Goal: Transaction & Acquisition: Register for event/course

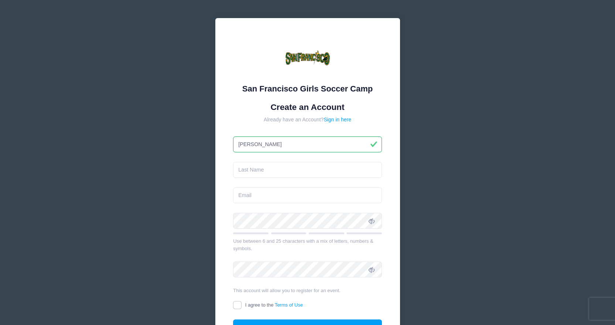
type input "[PERSON_NAME]"
type input "Young Colborne"
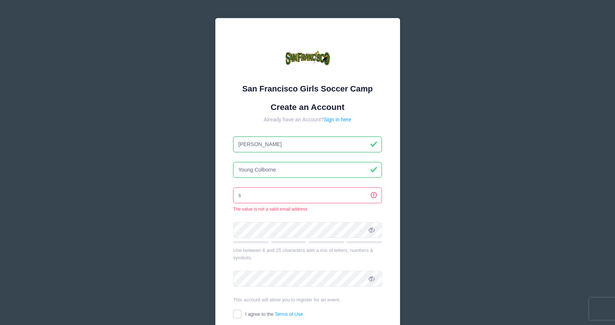
type input "syoung@young-haggis.com"
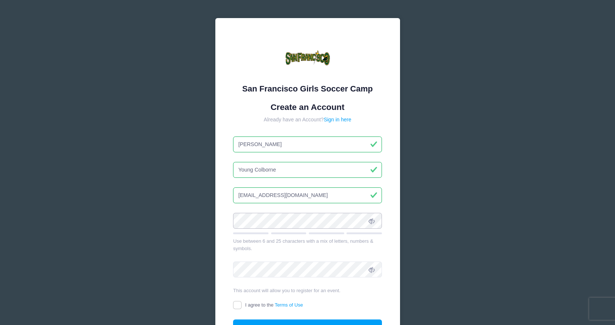
click at [212, 220] on div "San Francisco Girls Soccer Camp Create an Account Already have an Account? Sign…" at bounding box center [307, 201] width 197 height 378
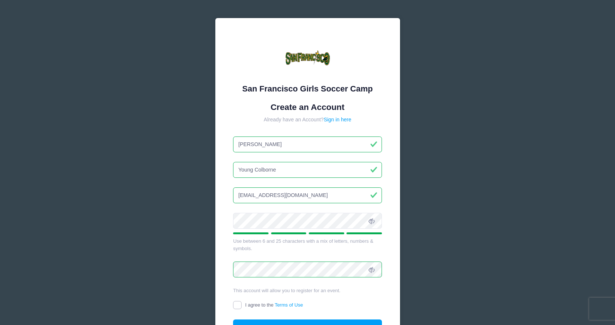
click at [238, 305] on input "I agree to the Terms of Use" at bounding box center [237, 305] width 8 height 8
checkbox input "true"
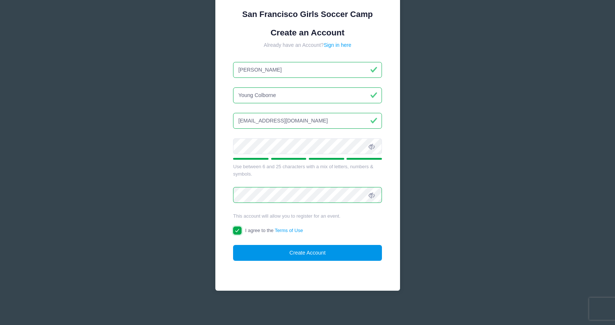
scroll to position [76, 0]
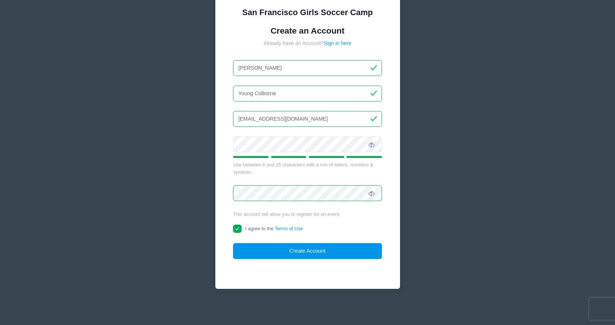
click at [329, 251] on button "Create Account" at bounding box center [307, 251] width 149 height 16
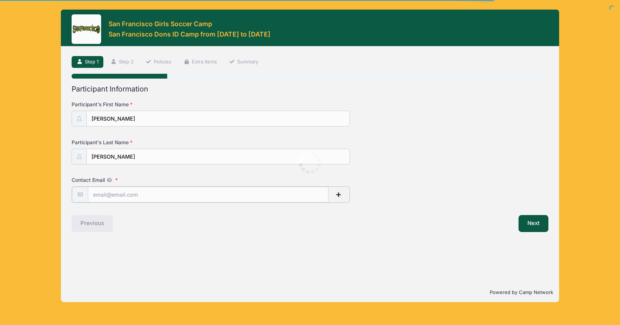
click at [127, 193] on input "Contact Email" at bounding box center [208, 195] width 240 height 16
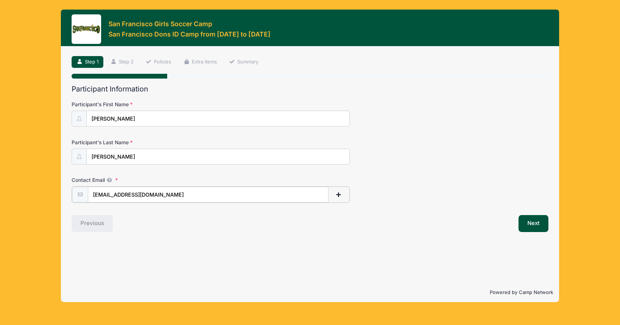
type input "[EMAIL_ADDRESS][DOMAIN_NAME]"
click at [540, 225] on button "Next" at bounding box center [534, 222] width 30 height 17
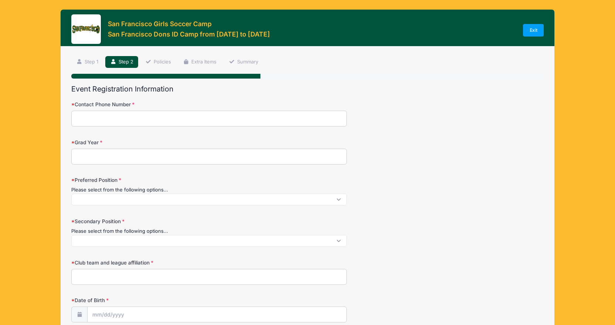
click at [106, 122] on input "Contact Phone Number" at bounding box center [208, 119] width 275 height 16
type input "587-439-4882"
click at [106, 156] on input "Grad Year" at bounding box center [208, 157] width 275 height 16
type input "2026"
click at [116, 199] on span at bounding box center [208, 200] width 275 height 12
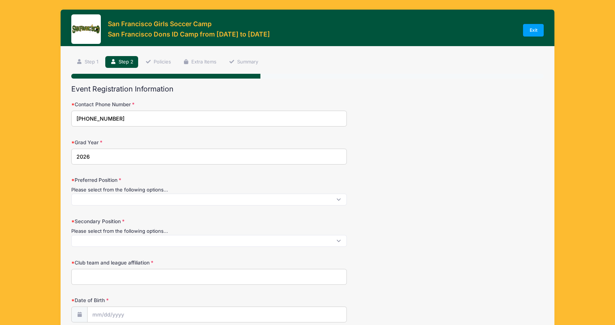
scroll to position [1, 0]
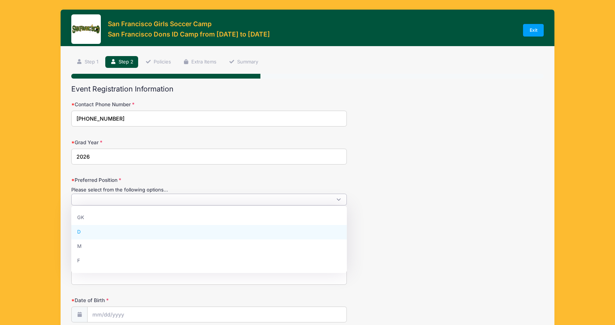
select select "D"
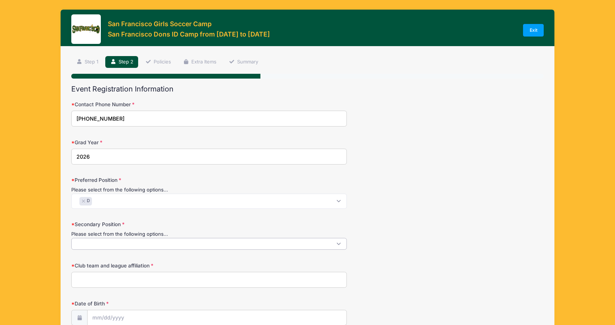
click at [176, 246] on span at bounding box center [208, 244] width 275 height 12
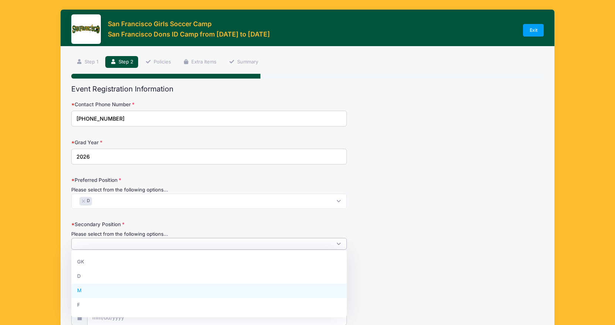
select select "M"
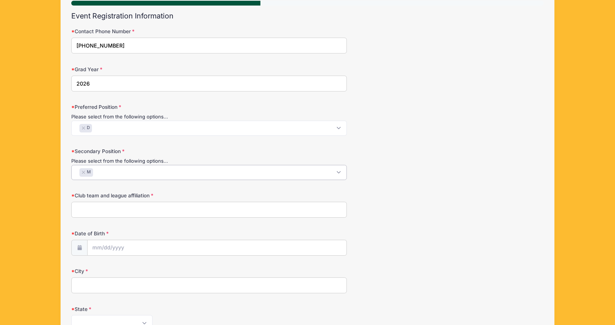
scroll to position [74, 0]
click at [174, 205] on input "Club team and league affiliation" at bounding box center [208, 209] width 275 height 16
type input "Calgary Foothills FC"
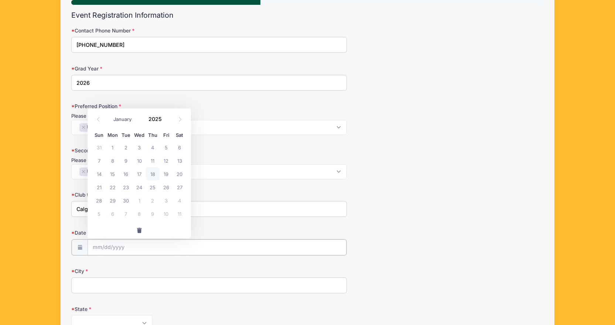
click at [158, 244] on input "Date of Birth" at bounding box center [216, 248] width 259 height 16
click at [121, 117] on select "January February March April May June July August September October November De…" at bounding box center [126, 120] width 33 height 10
select select "4"
click at [110, 115] on select "January February March April May June July August September October November De…" at bounding box center [126, 120] width 33 height 10
click at [157, 118] on input "2025" at bounding box center [157, 119] width 24 height 11
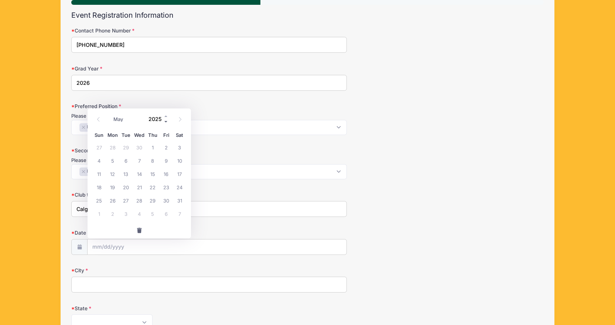
click at [165, 121] on span at bounding box center [166, 122] width 5 height 6
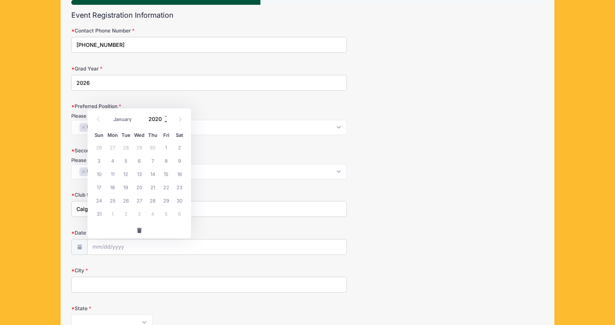
click at [165, 121] on span at bounding box center [166, 122] width 5 height 6
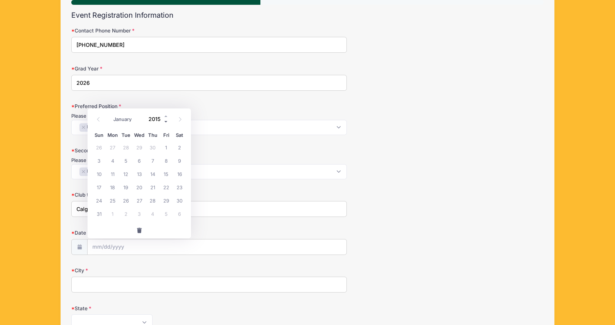
click at [165, 121] on span at bounding box center [166, 122] width 5 height 6
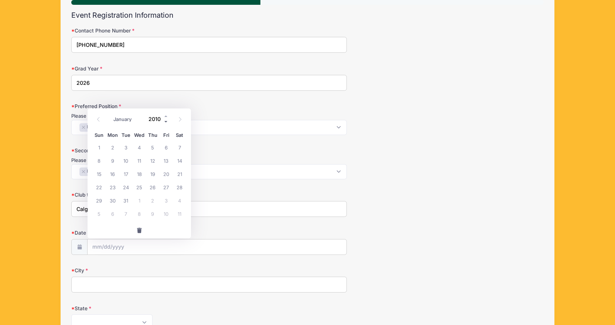
click at [165, 121] on span at bounding box center [166, 122] width 5 height 6
type input "2008"
click at [179, 185] on span "24" at bounding box center [179, 187] width 13 height 13
type input "05/24/2008"
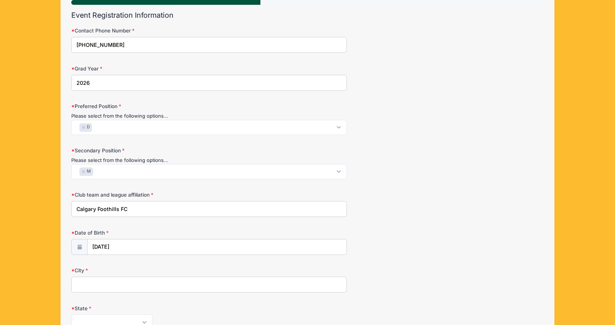
click at [127, 284] on input "City" at bounding box center [208, 285] width 275 height 16
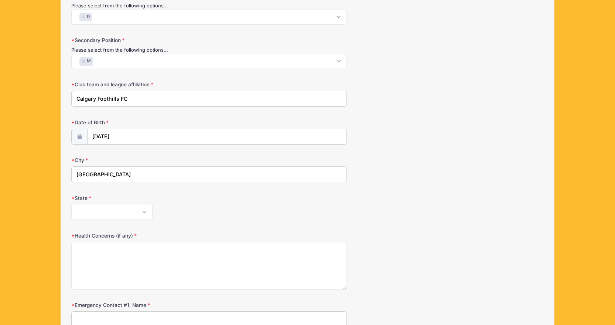
scroll to position [185, 0]
type input "Calgary"
click at [144, 210] on select "Alabama Alaska American Samoa Arizona Arkansas Armed Forces Africa Armed Forces…" at bounding box center [111, 212] width 81 height 16
select select "XX-Canada"
click at [71, 204] on select "Alabama Alaska American Samoa Arizona Arkansas Armed Forces Africa Armed Forces…" at bounding box center [111, 212] width 81 height 16
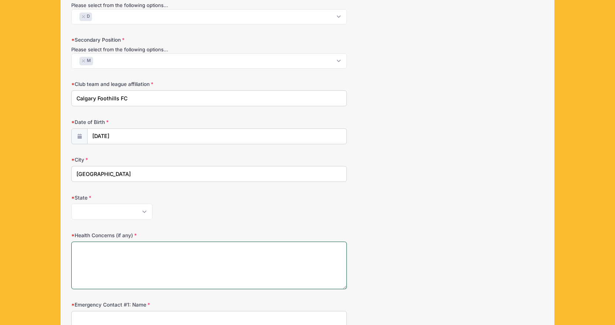
click at [125, 252] on textarea "Health Concerns (if any)" at bounding box center [208, 266] width 275 height 48
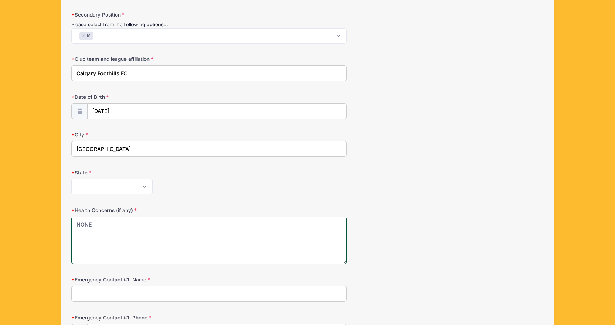
scroll to position [221, 0]
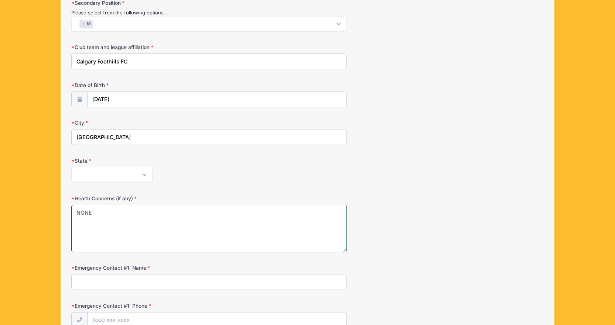
type textarea "NONE"
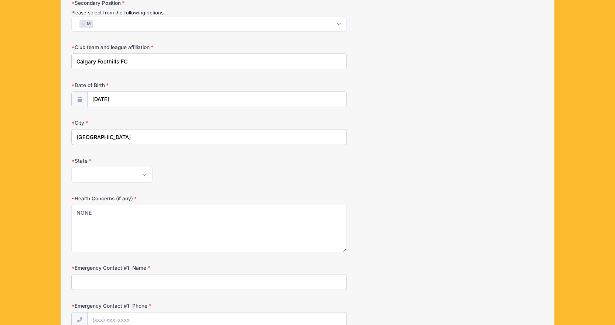
click at [126, 284] on input "Emergency Contact #1: Name" at bounding box center [208, 282] width 275 height 16
type input "[PERSON_NAME]"
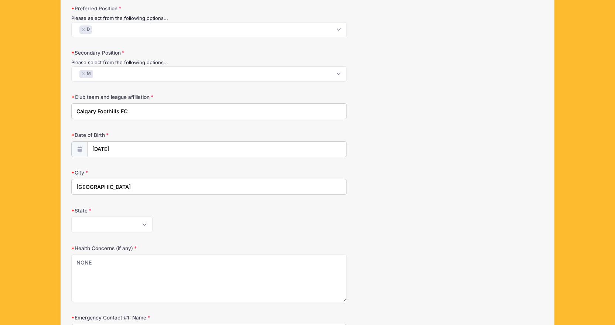
scroll to position [71, 0]
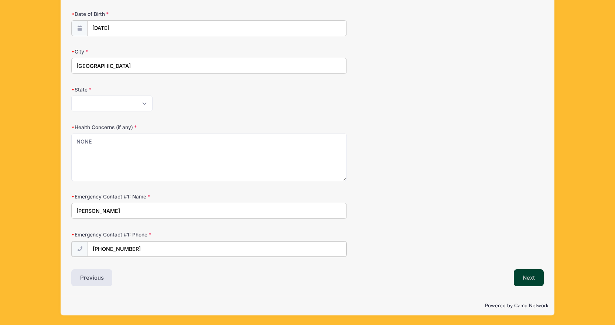
type input "(403) 619-4649"
click at [528, 279] on button "Next" at bounding box center [528, 277] width 30 height 17
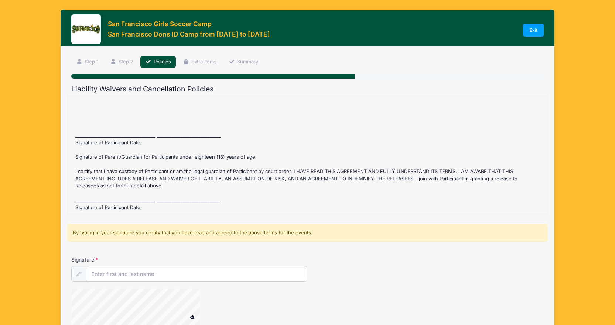
scroll to position [336, 0]
click at [85, 200] on div "San Francisco Dons ID Camp Refund Policy : Before July 12 2025 registration fee…" at bounding box center [307, 155] width 471 height 111
click at [101, 275] on input "Signature" at bounding box center [196, 275] width 221 height 16
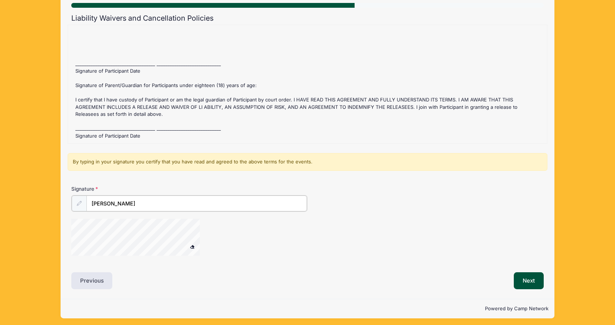
scroll to position [74, 0]
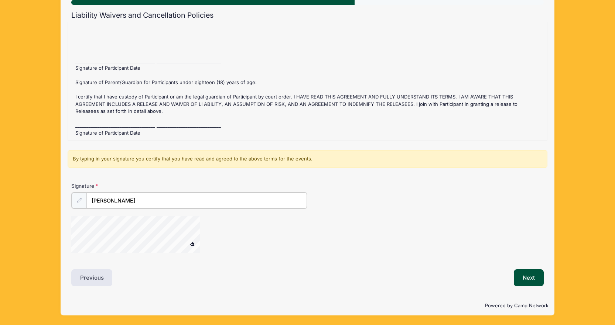
type input "[PERSON_NAME]"
click at [194, 242] on span at bounding box center [192, 244] width 5 height 4
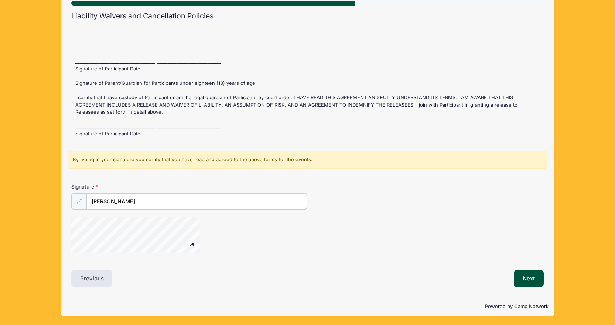
click at [159, 202] on input "[PERSON_NAME]" at bounding box center [196, 201] width 221 height 16
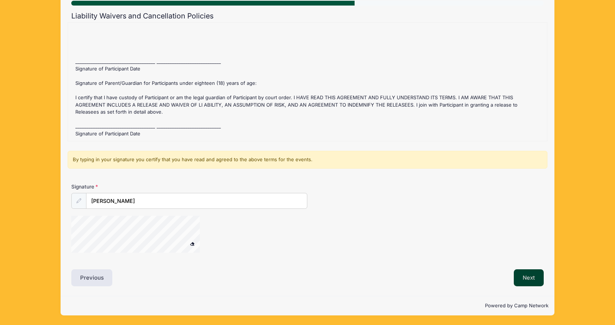
click at [522, 275] on button "Next" at bounding box center [528, 277] width 30 height 17
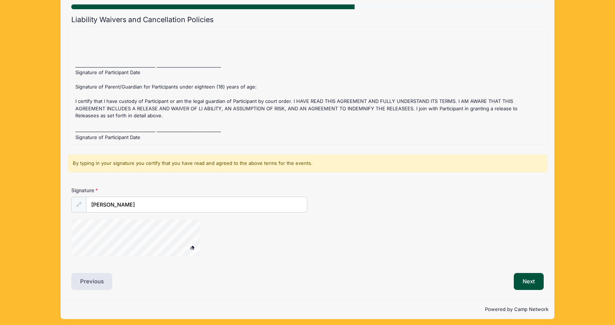
scroll to position [70, 0]
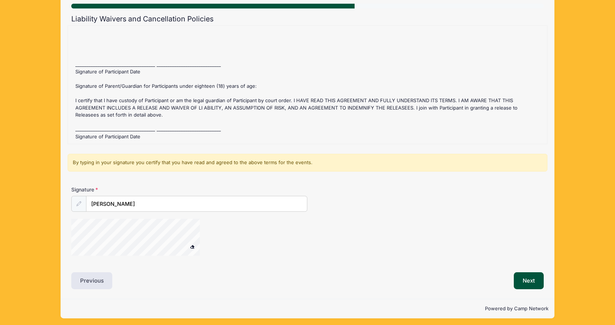
click at [191, 245] on span at bounding box center [192, 247] width 5 height 4
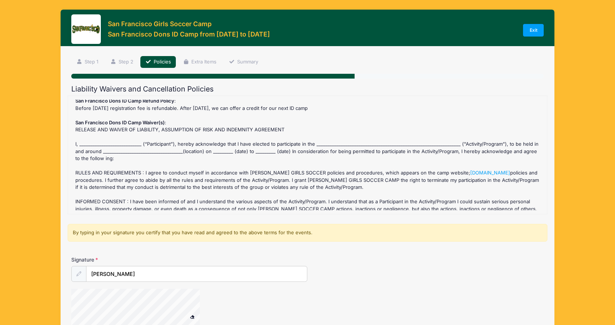
scroll to position [0, 0]
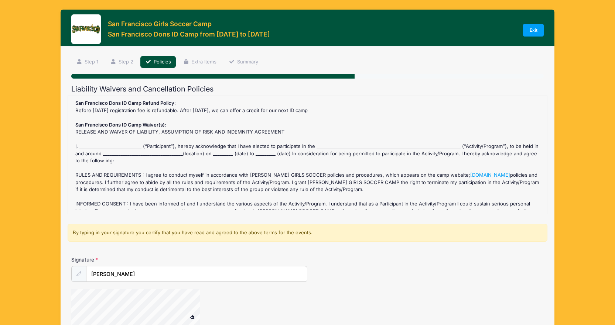
click at [85, 143] on div "San Francisco Dons ID Camp Refund Policy : Before July 12 2025 registration fee…" at bounding box center [307, 155] width 471 height 111
click at [86, 144] on div "San Francisco Dons ID Camp Refund Policy : Before July 12 2025 registration fee…" at bounding box center [307, 155] width 471 height 111
click at [84, 145] on div "San Francisco Dons ID Camp Refund Policy : Before July 12 2025 registration fee…" at bounding box center [307, 155] width 471 height 111
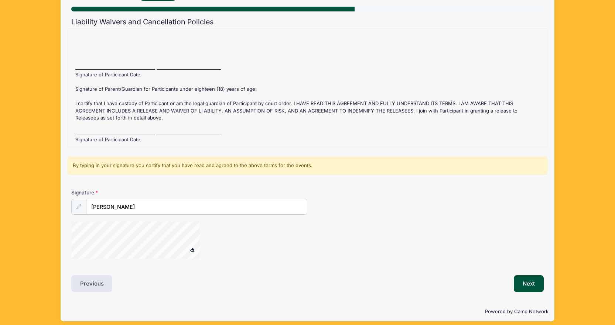
scroll to position [73, 0]
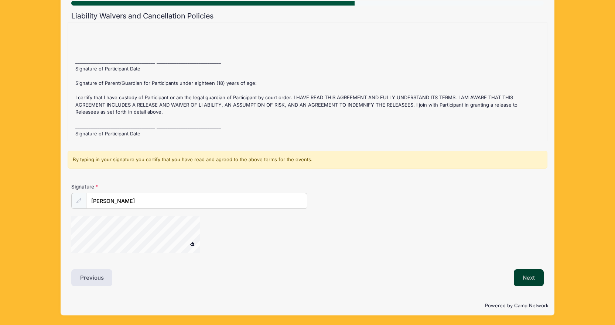
click at [532, 274] on button "Next" at bounding box center [528, 277] width 30 height 17
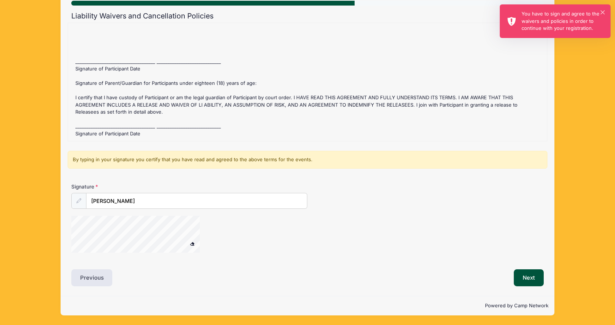
click at [537, 27] on div "You have to sign and agree to the waivers and policies in order to continue wit…" at bounding box center [562, 21] width 83 height 22
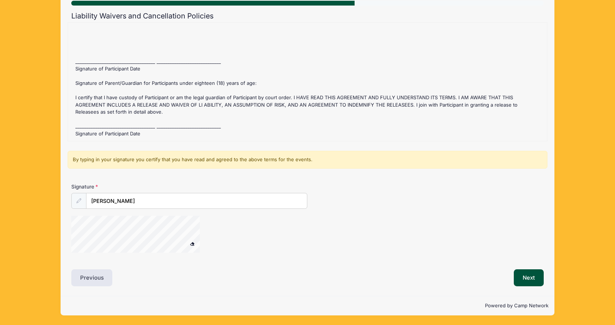
click at [125, 62] on div "San Francisco Dons ID Camp Refund Policy : Before July 12 2025 registration fee…" at bounding box center [307, 82] width 471 height 111
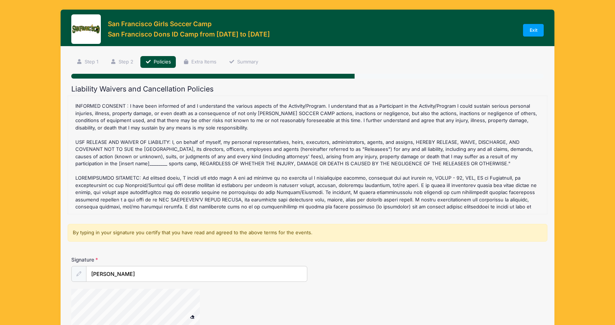
scroll to position [111, 0]
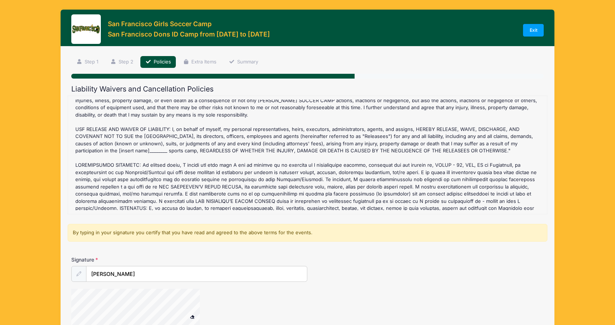
click at [153, 149] on div "San Francisco Dons ID Camp Refund Policy : Before July 12 2025 registration fee…" at bounding box center [307, 155] width 471 height 111
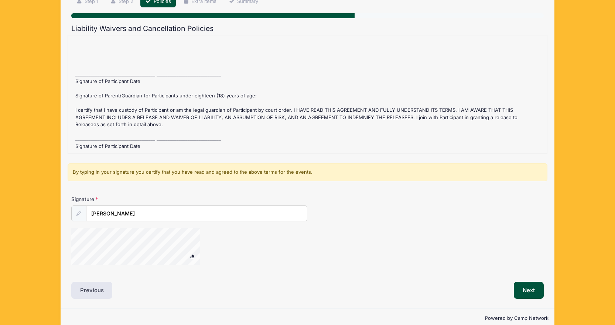
scroll to position [73, 0]
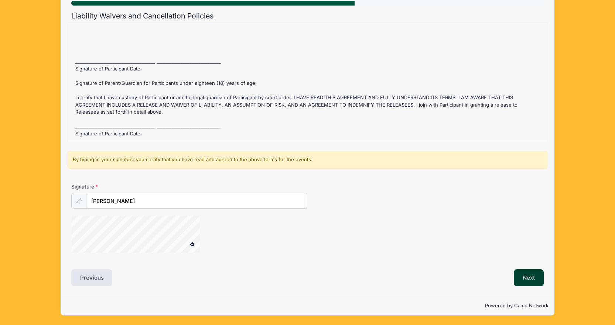
click at [531, 272] on button "Next" at bounding box center [528, 277] width 30 height 17
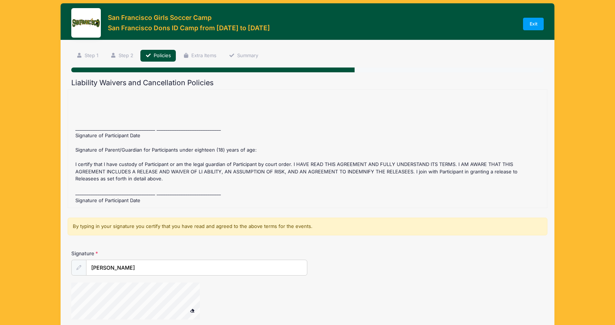
scroll to position [5, 0]
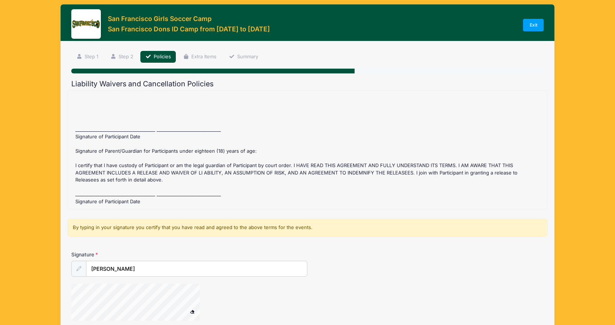
click at [207, 304] on div at bounding box center [145, 303] width 148 height 39
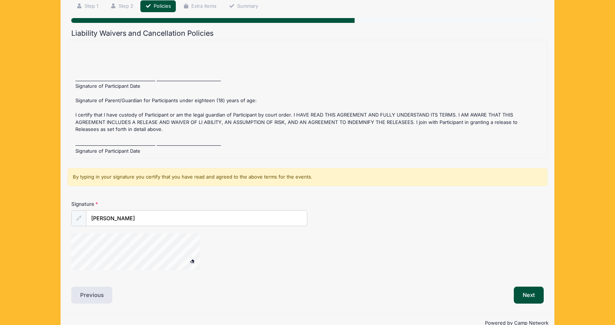
scroll to position [73, 0]
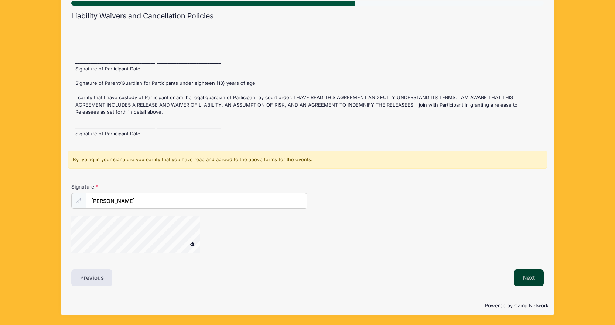
click at [529, 277] on button "Next" at bounding box center [528, 277] width 30 height 17
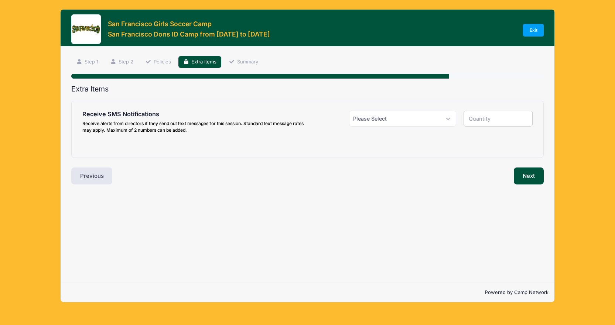
scroll to position [0, 0]
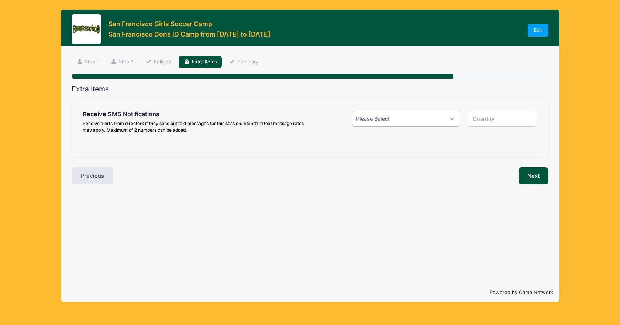
click at [451, 118] on select "Please Select Yes ($0.00) No" at bounding box center [406, 119] width 108 height 16
select select "1"
click at [352, 111] on select "Please Select Yes ($0.00) No" at bounding box center [406, 119] width 108 height 16
type input "1"
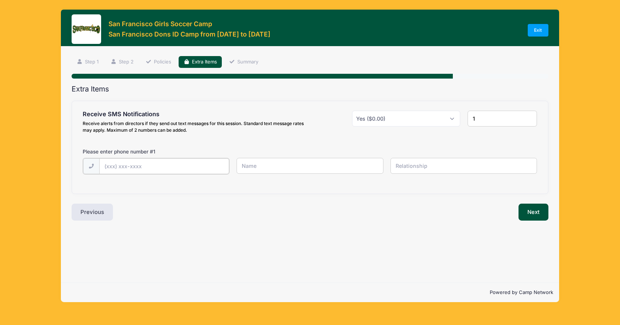
click at [162, 168] on input "text" at bounding box center [164, 166] width 130 height 16
type input "(403) 619-4649"
click at [250, 165] on input "text" at bounding box center [310, 166] width 147 height 16
type input "Sabrina Young"
type input "Mother"
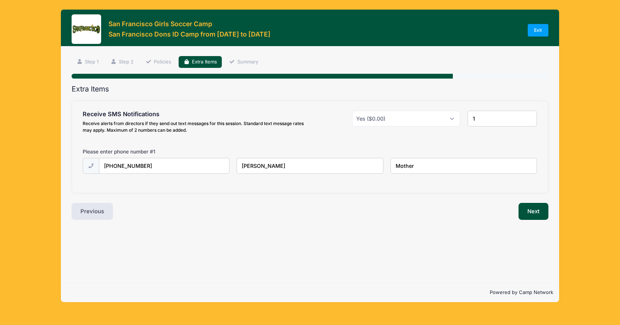
click at [529, 114] on input "1" at bounding box center [503, 119] width 70 height 16
type input "2"
click at [528, 117] on input "2" at bounding box center [503, 119] width 70 height 16
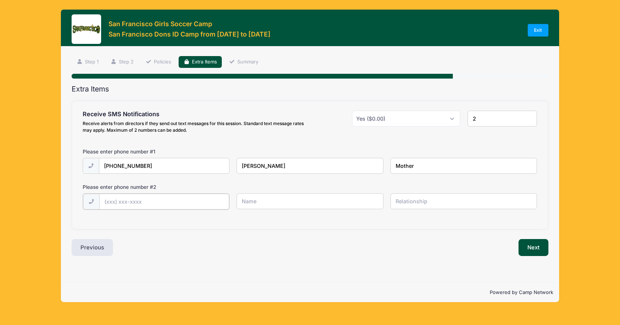
click at [161, 204] on input "text" at bounding box center [164, 202] width 130 height 16
type input "(587) 439-4882"
type input "[PERSON_NAME]"
type input "p"
type input "Player"
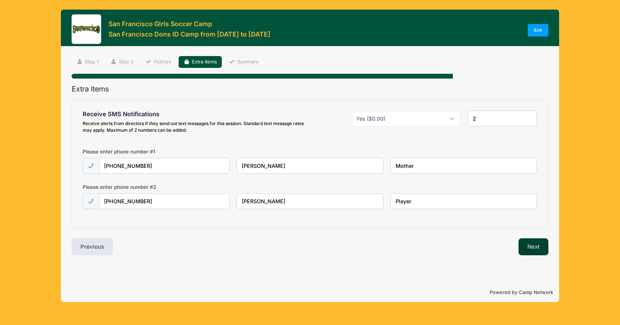
click at [526, 245] on button "Next" at bounding box center [534, 246] width 30 height 17
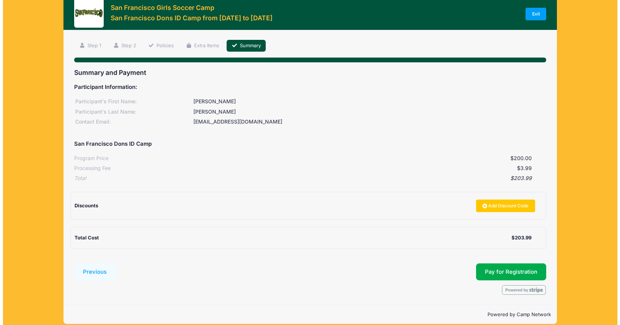
scroll to position [25, 0]
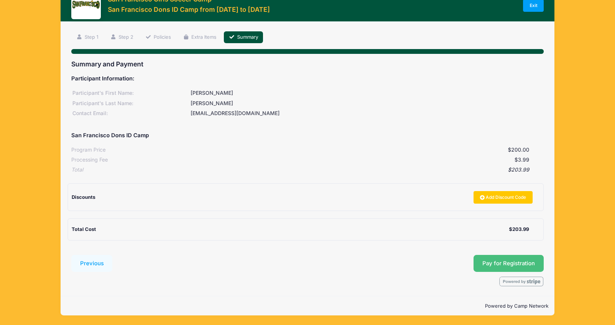
click at [513, 262] on button "Pay for Registration" at bounding box center [508, 263] width 70 height 17
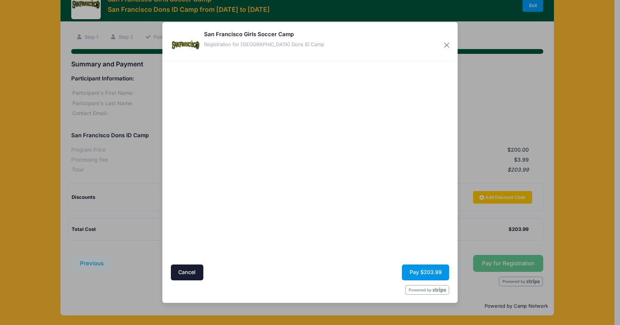
click at [425, 271] on button "Pay $203.99" at bounding box center [425, 273] width 47 height 16
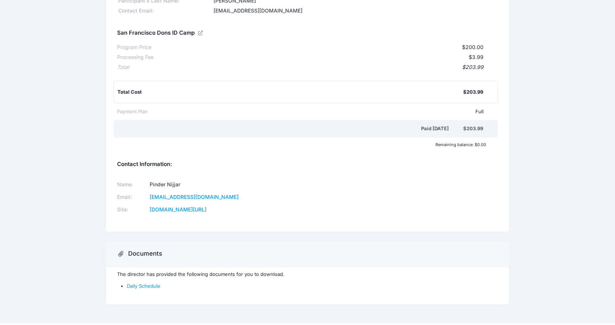
scroll to position [74, 0]
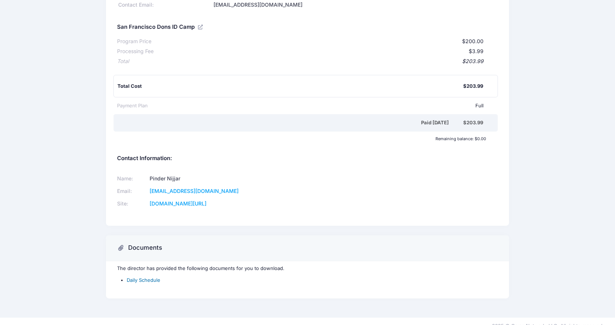
click at [147, 279] on link "Daily Schedule" at bounding box center [144, 280] width 34 height 6
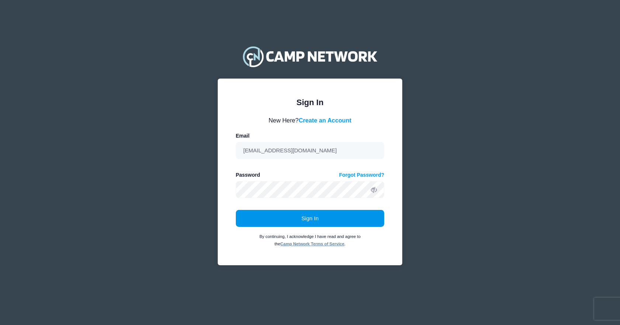
click at [302, 219] on button "Sign In" at bounding box center [310, 218] width 149 height 17
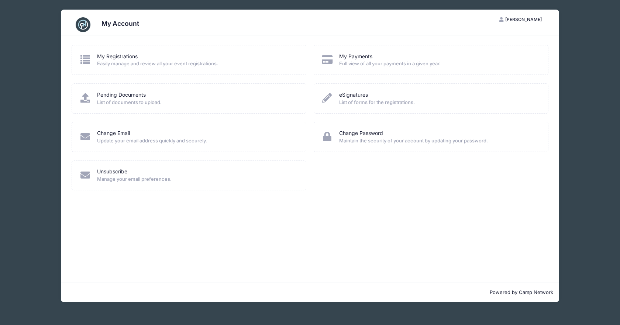
click at [123, 66] on span "Easily manage and review all your event registrations." at bounding box center [196, 63] width 199 height 7
click at [85, 58] on icon at bounding box center [85, 60] width 12 height 10
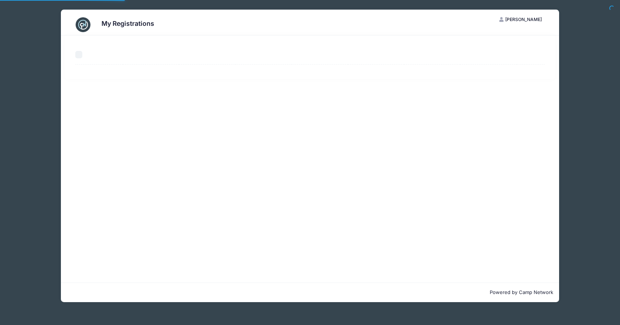
select select "50"
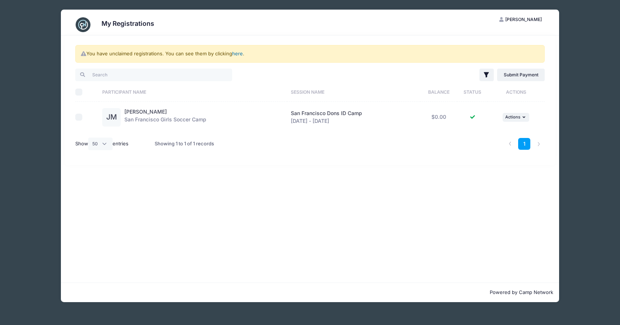
click at [237, 54] on link "here" at bounding box center [237, 54] width 11 height 6
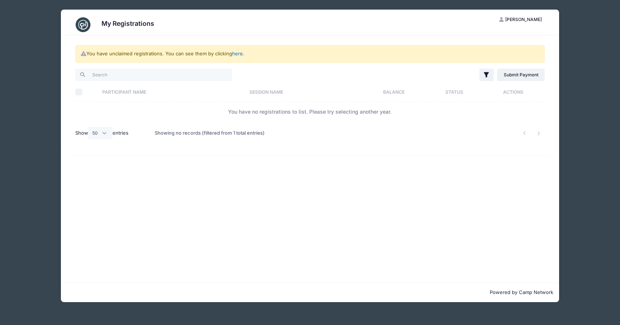
click at [235, 53] on link "here" at bounding box center [237, 54] width 11 height 6
click at [505, 19] on span "[PERSON_NAME]" at bounding box center [523, 20] width 37 height 6
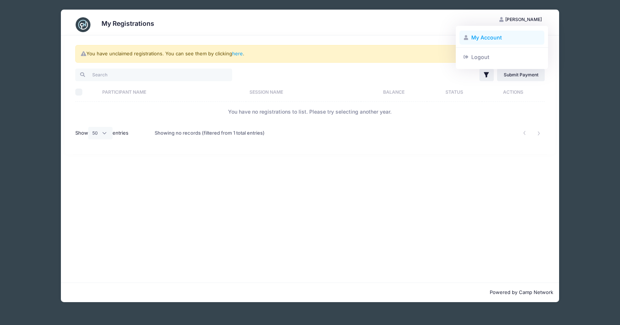
click at [485, 35] on link "My Account" at bounding box center [502, 38] width 85 height 14
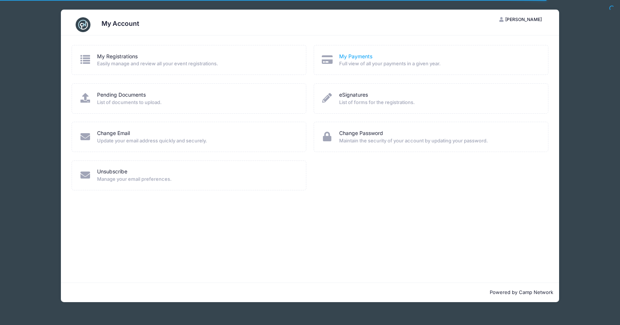
click at [361, 57] on link "My Payments" at bounding box center [355, 57] width 33 height 8
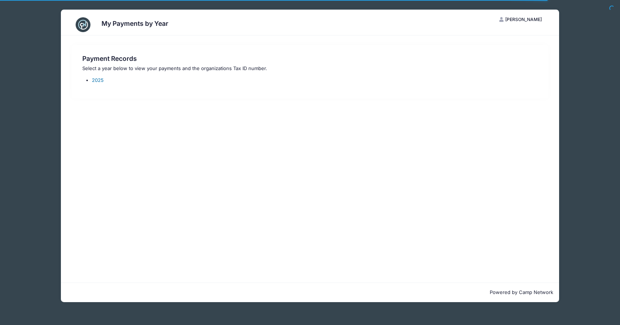
click at [98, 81] on link "2025" at bounding box center [98, 80] width 12 height 6
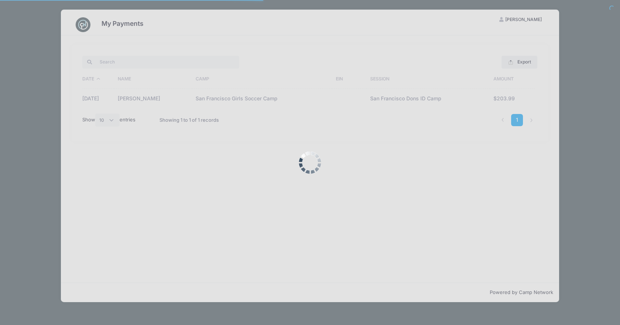
select select "10"
